Goal: Task Accomplishment & Management: Complete application form

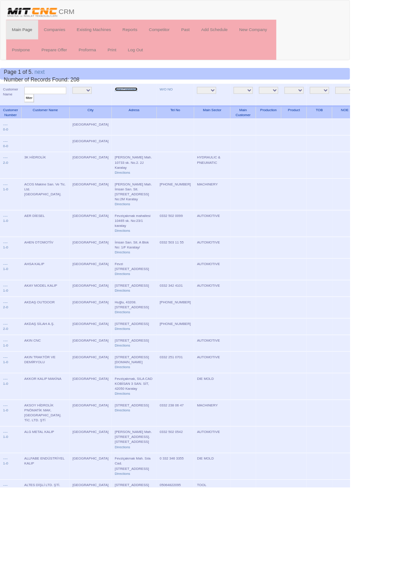
click at [134, 103] on link "New Company" at bounding box center [147, 104] width 27 height 4
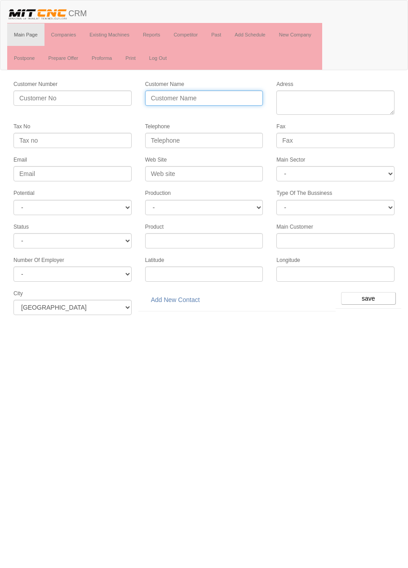
click at [235, 100] on input "Customer Name" at bounding box center [204, 97] width 118 height 15
type input "OMSAN OTOMOTİV"
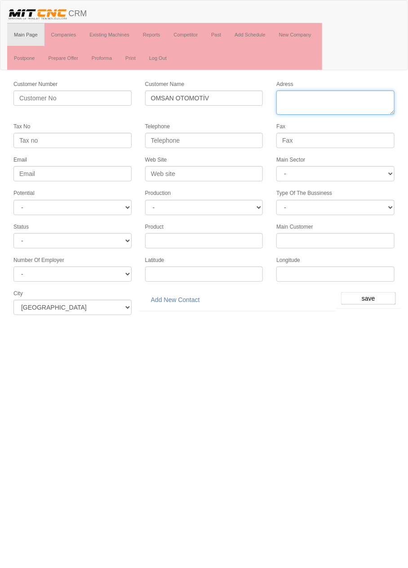
click at [345, 97] on textarea "Adress" at bounding box center [336, 102] width 118 height 24
paste textarea "Fevzi Çakmak Mah. 10776 Sok. No:5"
click at [383, 98] on textarea "Adress" at bounding box center [336, 102] width 118 height 24
click at [371, 98] on textarea "Adress" at bounding box center [336, 102] width 118 height 24
click at [337, 108] on textarea "Adress" at bounding box center [336, 102] width 118 height 24
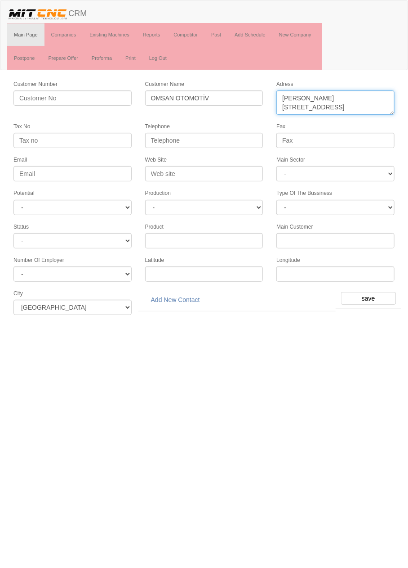
type textarea "[PERSON_NAME] Mah. [STREET_ADDRESS]"
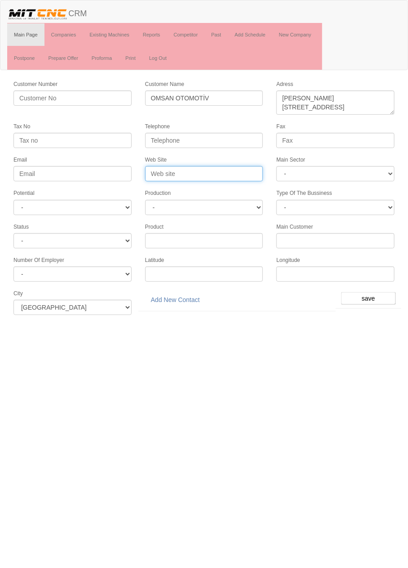
click at [232, 171] on input "Web Site" at bounding box center [204, 173] width 118 height 15
type input "O"
type input "W"
click at [231, 168] on input "www.omsan" at bounding box center [204, 173] width 118 height 15
type input "www.omsanotomotivcnc.com"
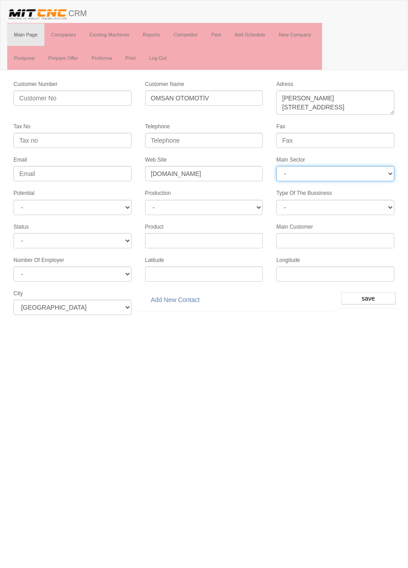
click at [374, 173] on select "- DIE MOLD MACHINERY DEFENCE ELECTRICAL COMPONENTS MEDICAL TOOL MANUFACTURING J…" at bounding box center [336, 173] width 118 height 15
select select "370"
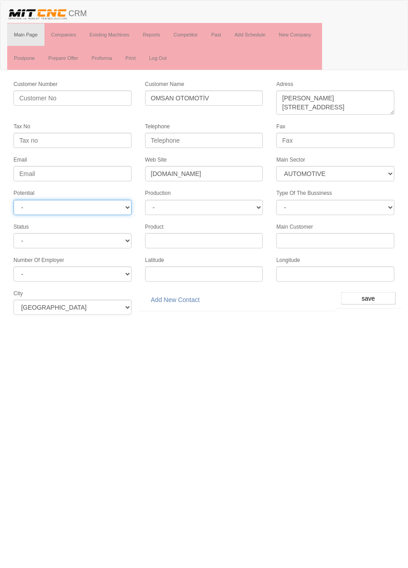
click at [108, 203] on select "- A1 A2 A3 B1 B2 B3 C1 C2 C3" at bounding box center [72, 207] width 118 height 15
select select "6"
click at [371, 295] on input "save" at bounding box center [368, 298] width 55 height 13
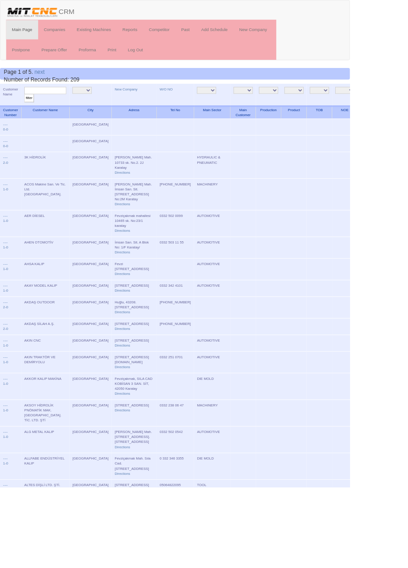
click at [69, 103] on input "text" at bounding box center [52, 105] width 49 height 9
type input "Omsan"
click at [28, 110] on input "filter" at bounding box center [33, 114] width 11 height 9
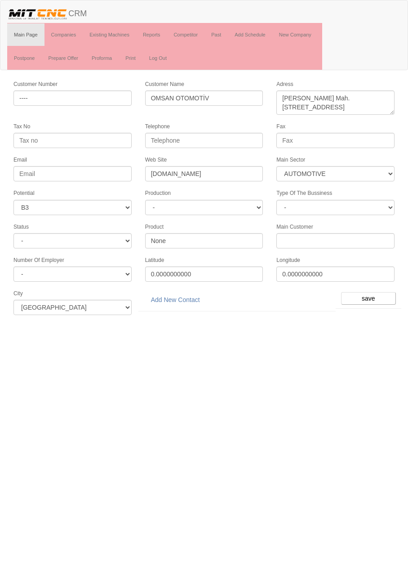
select select "370"
select select "6"
click at [170, 295] on link "Add New Contact" at bounding box center [175, 299] width 61 height 15
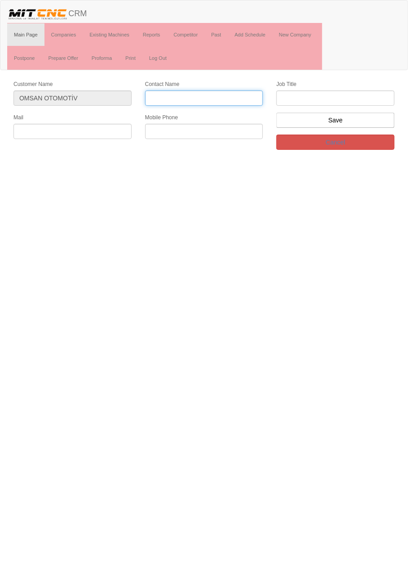
click at [239, 97] on input "Contact Name" at bounding box center [204, 97] width 118 height 15
type input "[PERSON_NAME]"
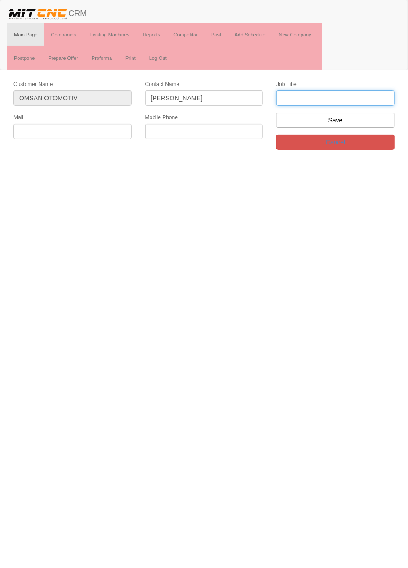
click at [340, 97] on input "text" at bounding box center [336, 97] width 118 height 15
type input "firma sahibi"
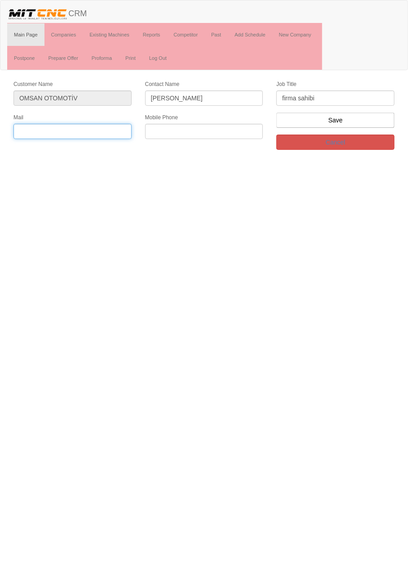
click at [103, 126] on input "text" at bounding box center [72, 131] width 118 height 15
paste input "info@omsanotomotivcnc.com.tr"
type input "info@omsanotomotivcnc.com.tr"
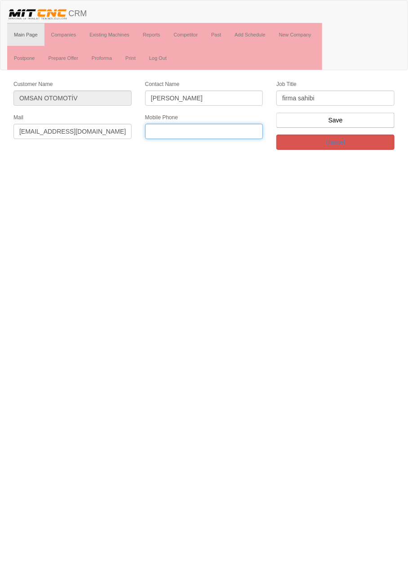
click at [215, 131] on input "text" at bounding box center [204, 131] width 118 height 15
paste input "0507 130 68 68"
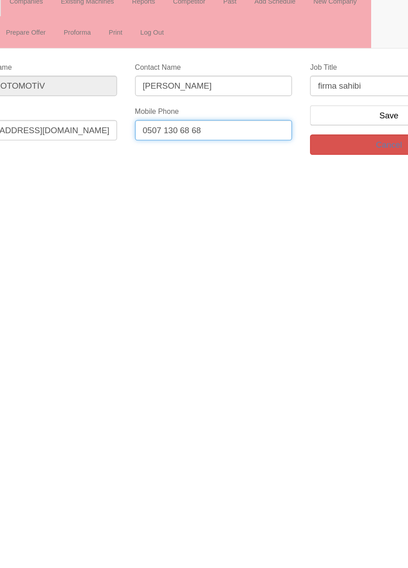
click at [194, 128] on input "0507 130 68 68" at bounding box center [204, 131] width 118 height 15
click at [192, 131] on input "0507 130 68 68" at bounding box center [204, 131] width 118 height 15
click at [190, 131] on input "0507 130 68 68" at bounding box center [204, 131] width 118 height 15
click at [188, 131] on input "0507 130 68 68" at bounding box center [204, 131] width 118 height 15
type input "0507 130 6868"
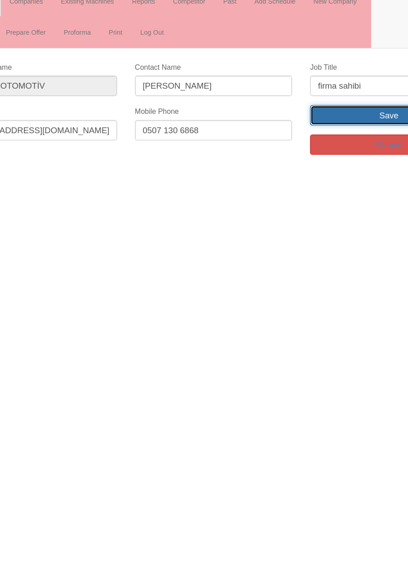
click at [331, 118] on input "Save" at bounding box center [336, 119] width 118 height 15
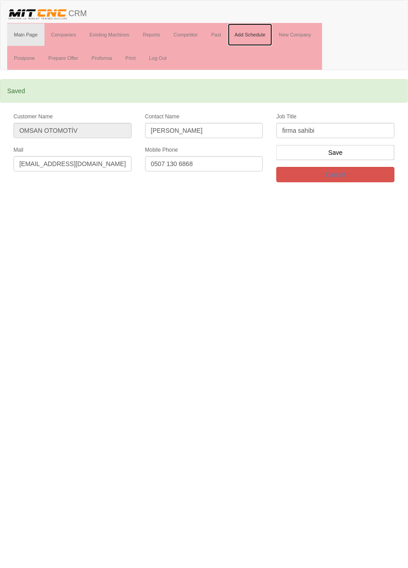
click at [252, 32] on link "Add Schedule" at bounding box center [250, 34] width 45 height 22
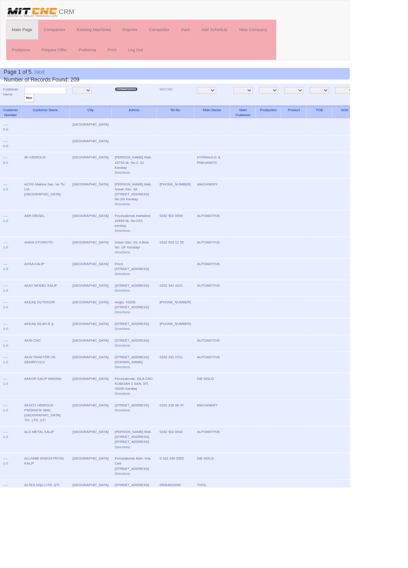
click at [135, 102] on link "New Company" at bounding box center [147, 104] width 27 height 4
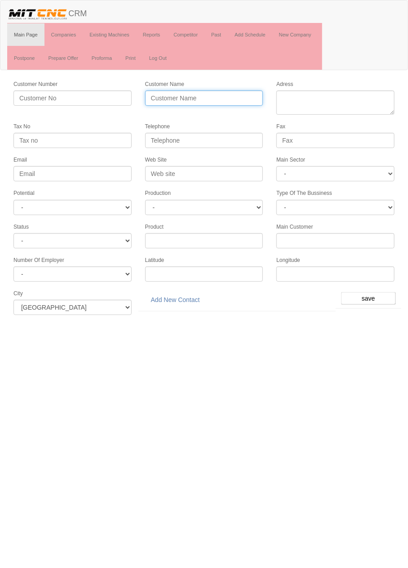
click at [201, 96] on input "Customer Name" at bounding box center [204, 97] width 118 height 15
type input "YEKPAR OTOMOTİV"
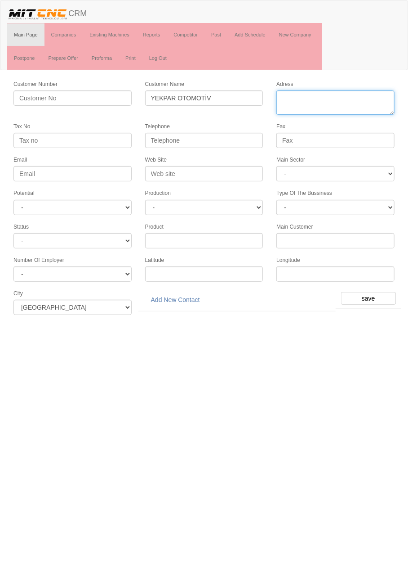
click at [344, 96] on textarea "Adress" at bounding box center [336, 102] width 118 height 24
paste textarea "Horozluhan Mah. Ulus Sk. No:10 42120 Selçuklu/KONYA"
click at [305, 105] on textarea "Adress" at bounding box center [336, 102] width 118 height 24
click at [300, 102] on textarea "Adress" at bounding box center [336, 102] width 118 height 24
click at [333, 97] on textarea "Adress" at bounding box center [336, 102] width 118 height 24
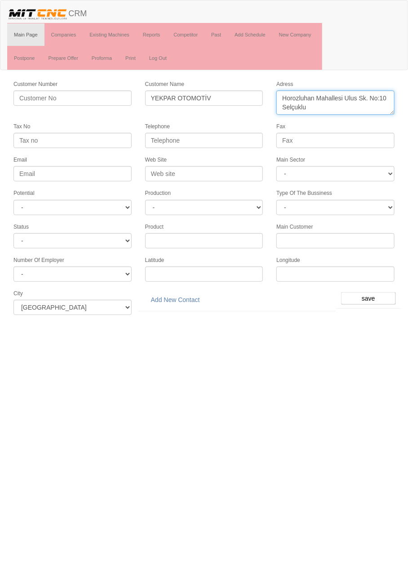
click at [367, 96] on textarea "Adress" at bounding box center [336, 102] width 118 height 24
click at [350, 103] on textarea "Adress" at bounding box center [336, 102] width 118 height 24
type textarea "Horozluhan Mahallesi Ulus Sokak No:10 Selçuklu"
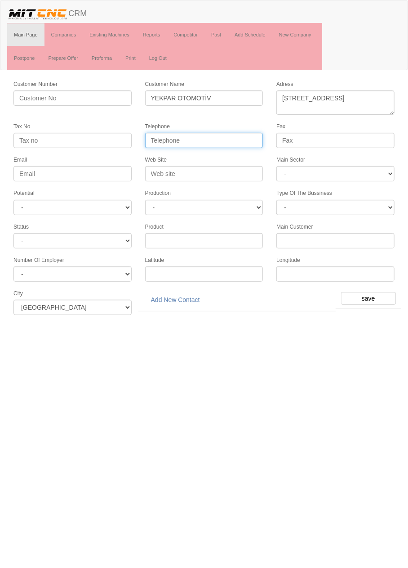
click at [237, 141] on input "Telephone" at bounding box center [204, 140] width 118 height 15
paste input "+903322485874"
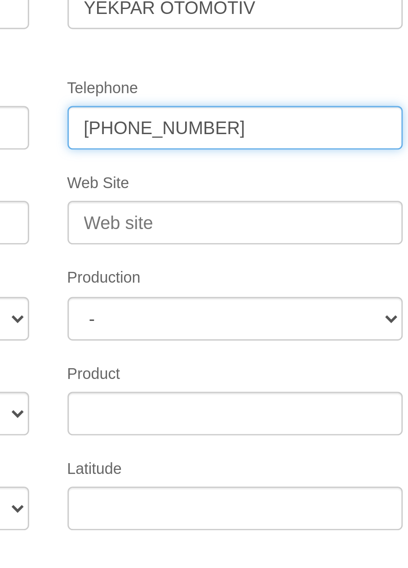
click at [183, 139] on input "+903322485874" at bounding box center [204, 140] width 118 height 15
click at [172, 139] on input "+90332248 5874" at bounding box center [204, 140] width 118 height 15
click at [157, 138] on input "+90332 248 5874" at bounding box center [204, 140] width 118 height 15
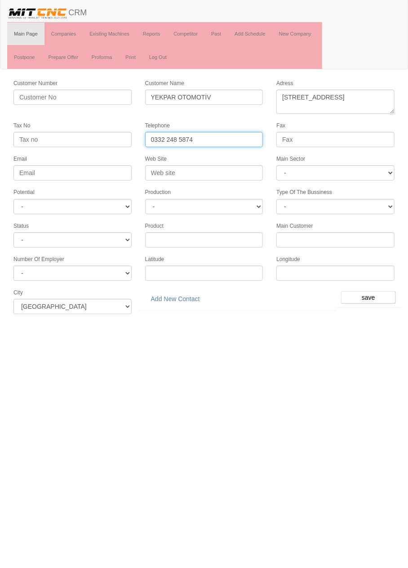
type input "0332 248 5874"
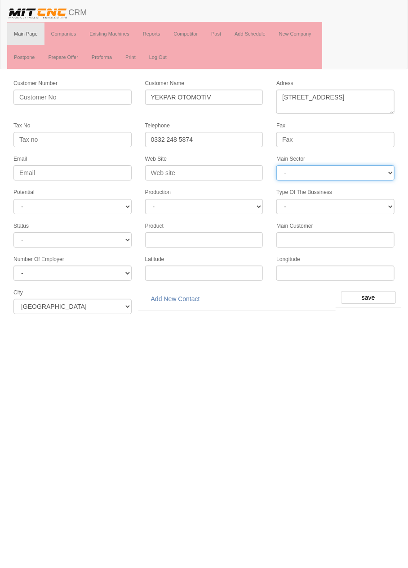
click at [362, 171] on select "- DIE MOLD MACHINERY DEFENCE ELECTRICAL COMPONENTS MEDICAL TOOL MANUFACTURING J…" at bounding box center [336, 173] width 118 height 15
select select "370"
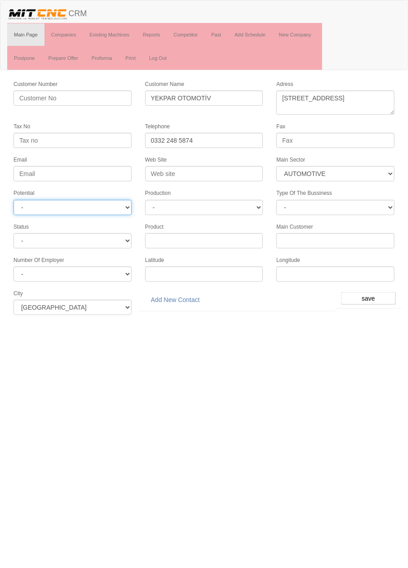
click at [112, 206] on select "- A1 A2 A3 B1 B2 B3 C1 C2 C3" at bounding box center [72, 207] width 118 height 15
select select "6"
click at [375, 292] on input "save" at bounding box center [368, 298] width 55 height 13
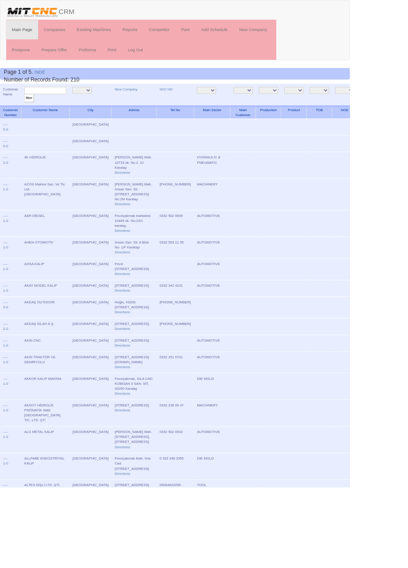
click at [66, 105] on input "text" at bounding box center [52, 105] width 49 height 9
type input "Yekp"
click at [28, 110] on input "filter" at bounding box center [33, 114] width 11 height 9
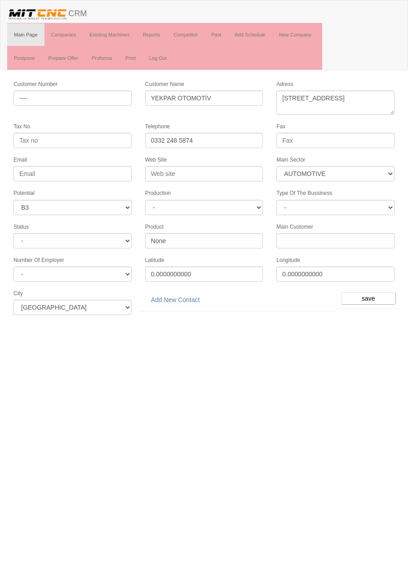
select select "370"
select select "6"
click at [182, 296] on link "Add New Contact" at bounding box center [175, 299] width 61 height 15
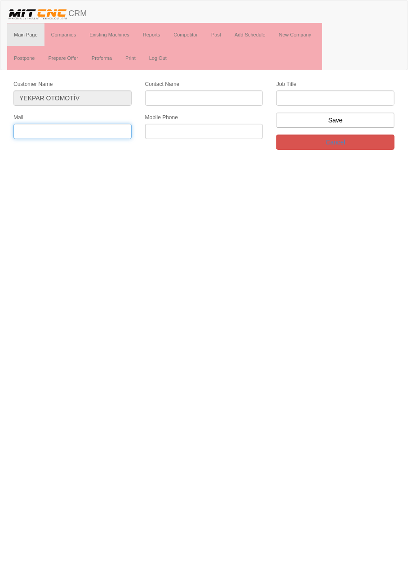
paste input "[EMAIL_ADDRESS][DOMAIN_NAME]"
type input "[EMAIL_ADDRESS][DOMAIN_NAME]"
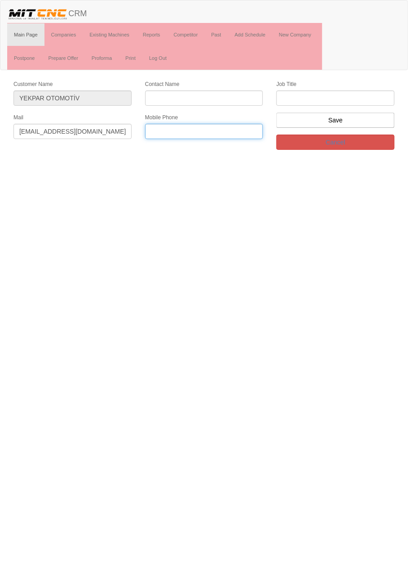
paste input "[PHONE_NUMBER]"
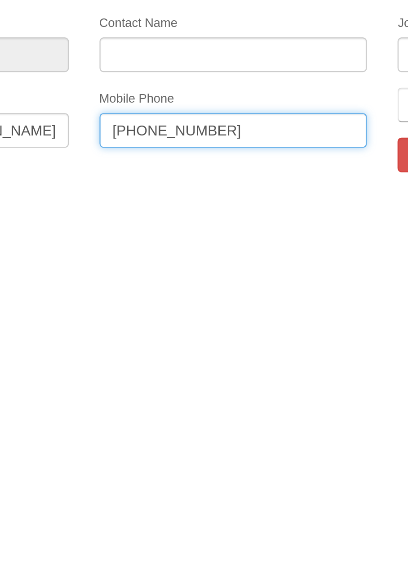
click at [186, 129] on input "[PHONE_NUMBER]" at bounding box center [204, 131] width 118 height 15
click at [184, 129] on input "[PHONE_NUMBER]" at bounding box center [204, 131] width 118 height 15
click at [173, 130] on input "[PHONE_NUMBER]" at bounding box center [204, 131] width 118 height 15
click at [157, 130] on input "[PHONE_NUMBER]" at bounding box center [204, 131] width 118 height 15
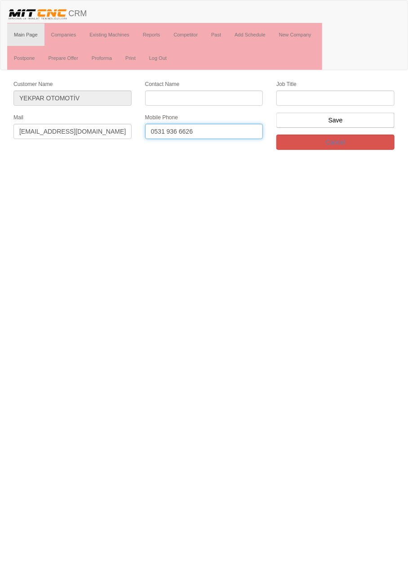
type input "0531 936 6626"
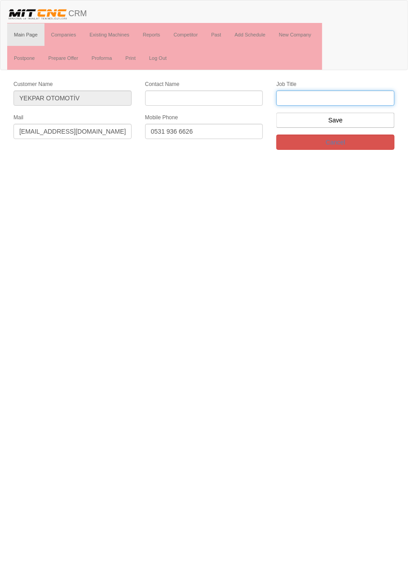
click at [344, 93] on input "text" at bounding box center [336, 97] width 118 height 15
type input "Firma Sahibi"
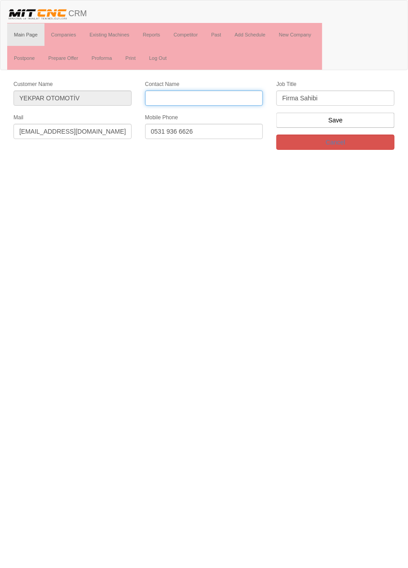
click at [238, 98] on input "Contact Name" at bounding box center [204, 97] width 118 height 15
click at [220, 97] on input "Contact Name" at bounding box center [204, 97] width 118 height 15
type input "[PERSON_NAME]"
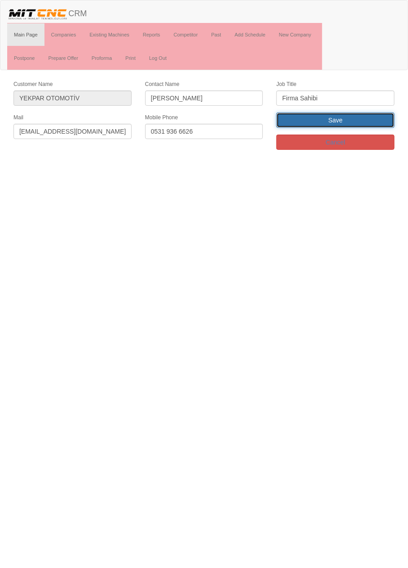
click at [340, 118] on input "Save" at bounding box center [336, 119] width 118 height 15
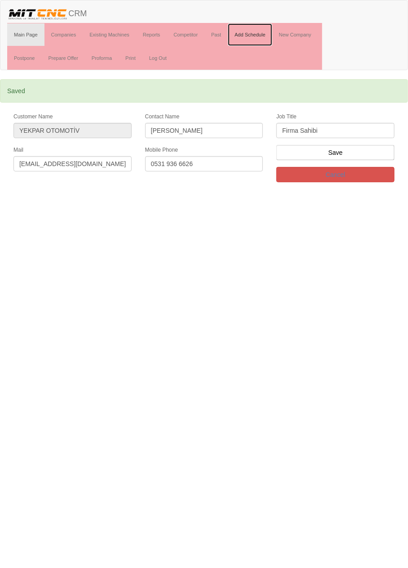
click at [259, 36] on link "Add Schedule" at bounding box center [250, 34] width 45 height 22
